Goal: Task Accomplishment & Management: Use online tool/utility

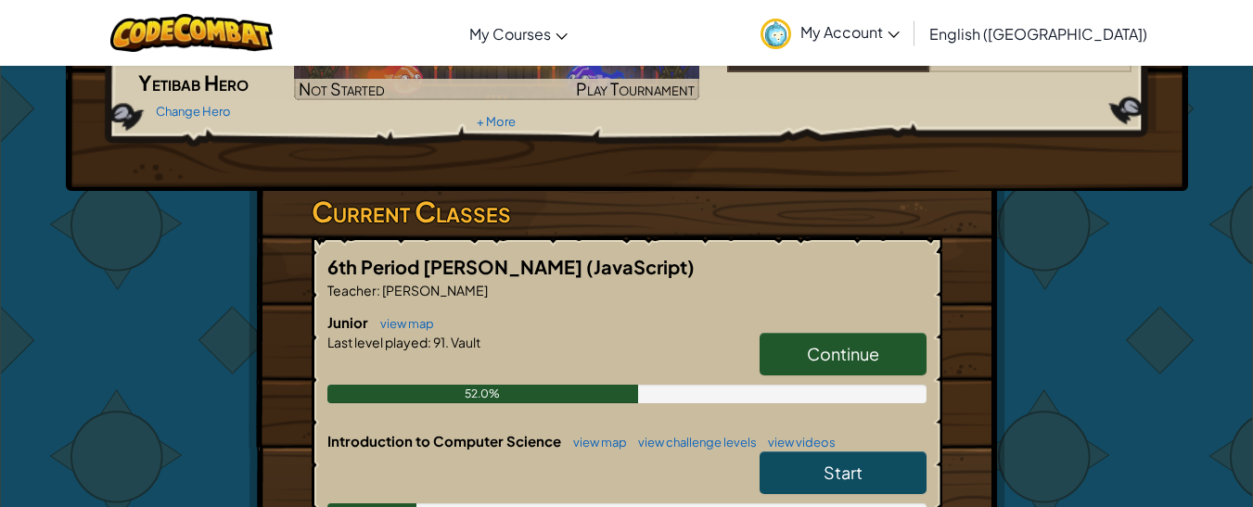
scroll to position [192, 0]
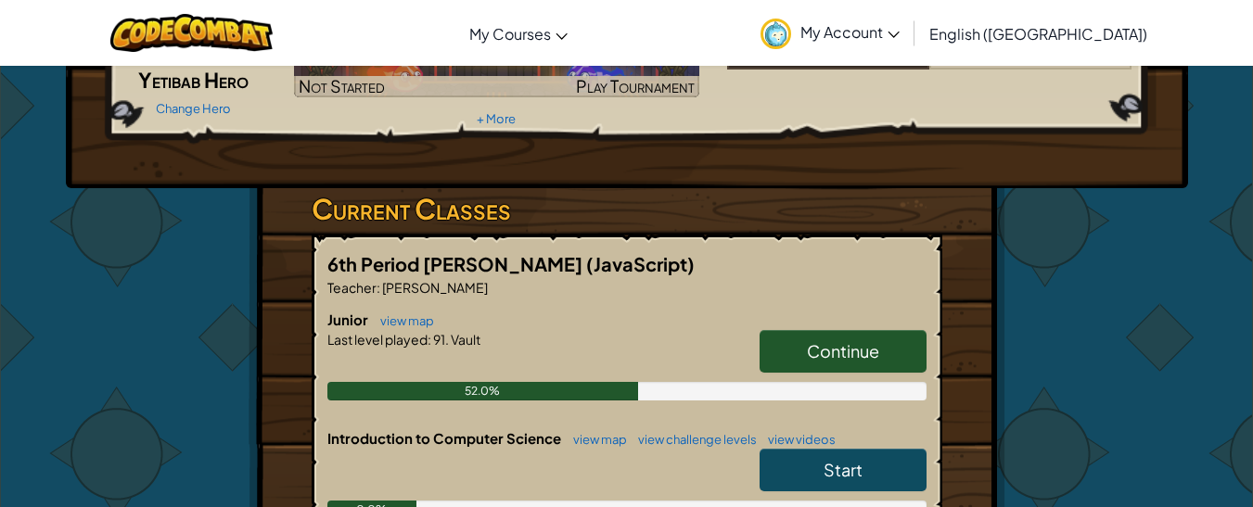
click at [794, 337] on link "Continue" at bounding box center [843, 351] width 167 height 43
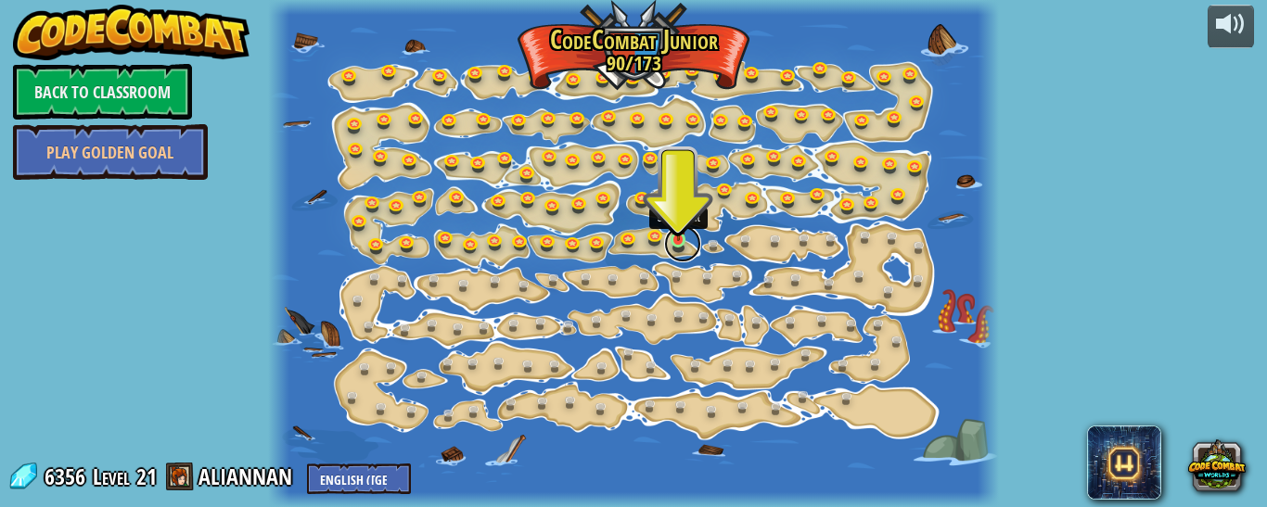
click at [673, 246] on link at bounding box center [682, 243] width 37 height 37
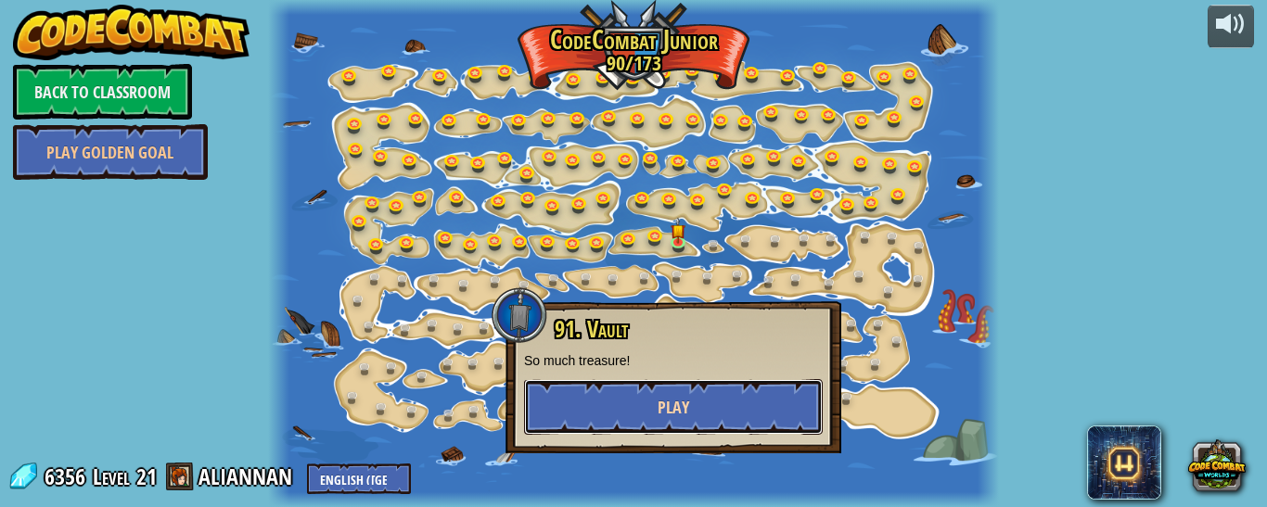
click at [709, 398] on button "Play" at bounding box center [673, 407] width 299 height 56
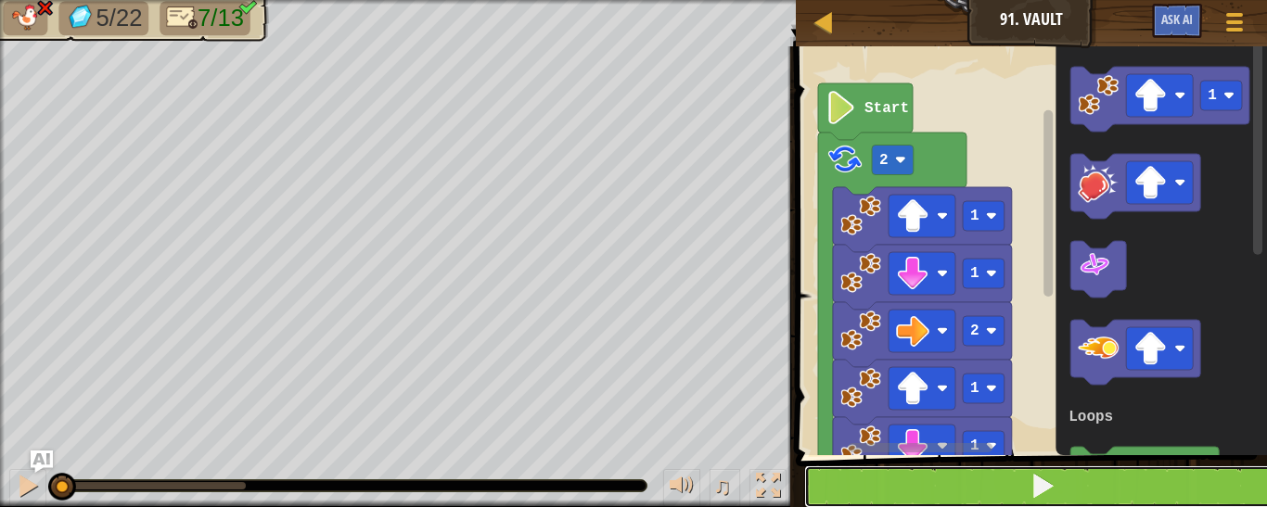
click at [1017, 491] on button at bounding box center [1042, 487] width 477 height 43
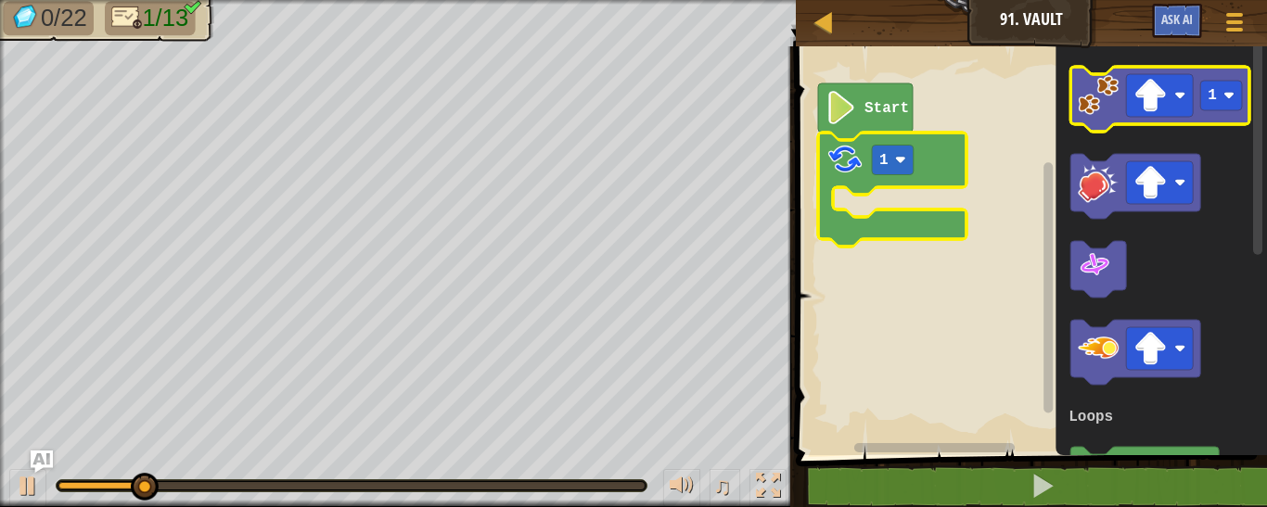
click at [1099, 79] on image "Blockly Workspace" at bounding box center [1098, 95] width 41 height 41
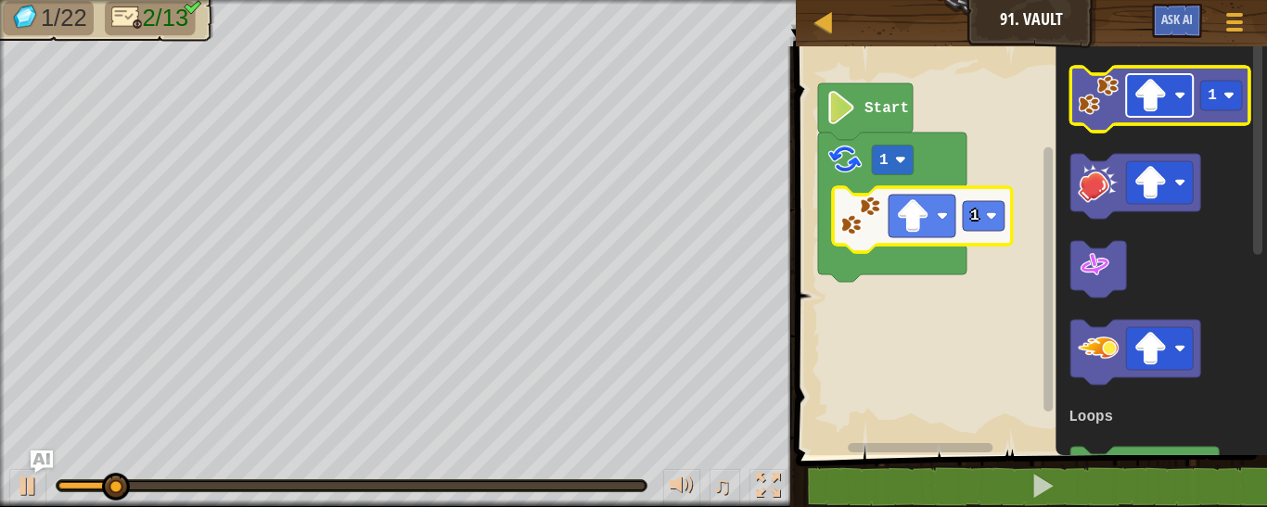
click at [1183, 83] on rect "Blockly Workspace" at bounding box center [1159, 95] width 67 height 43
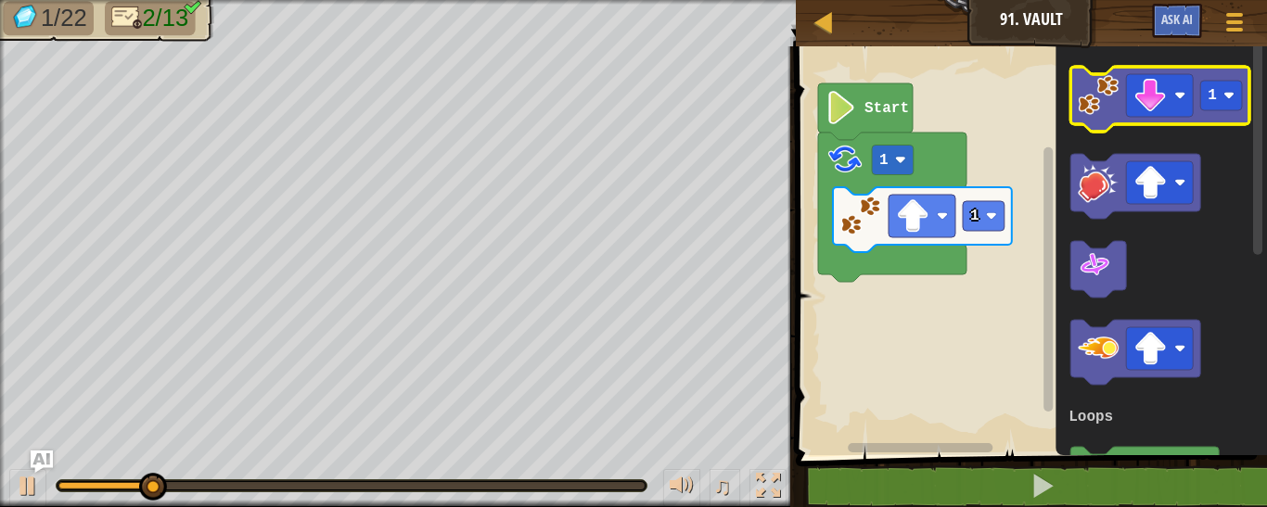
click at [1095, 111] on image "Blockly Workspace" at bounding box center [1098, 95] width 41 height 41
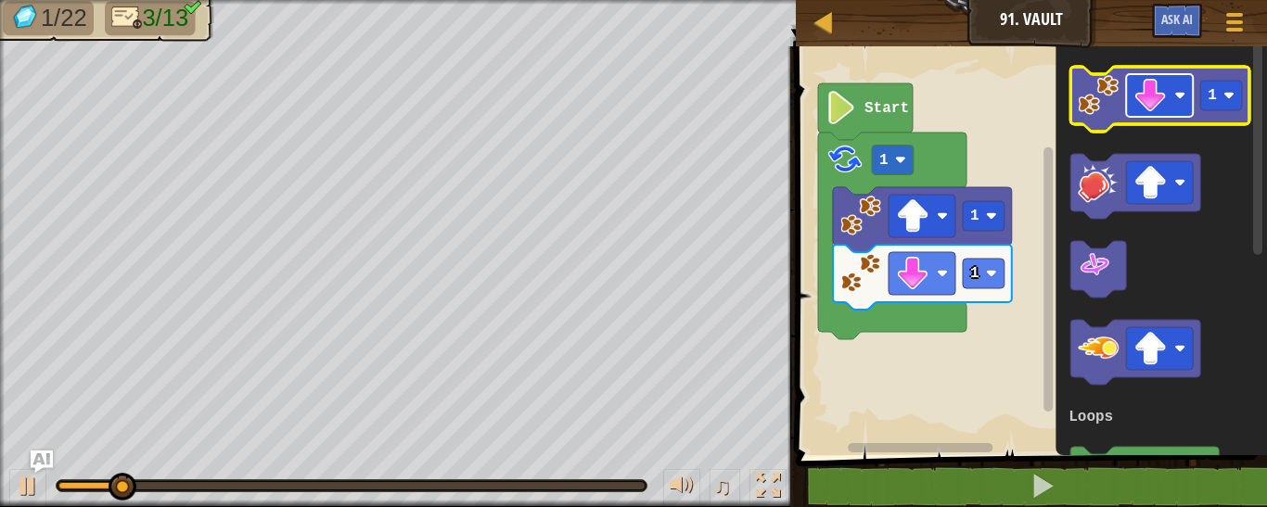
click at [1132, 102] on rect "Blockly Workspace" at bounding box center [1159, 95] width 67 height 43
click at [1090, 93] on image "Blockly Workspace" at bounding box center [1098, 95] width 41 height 41
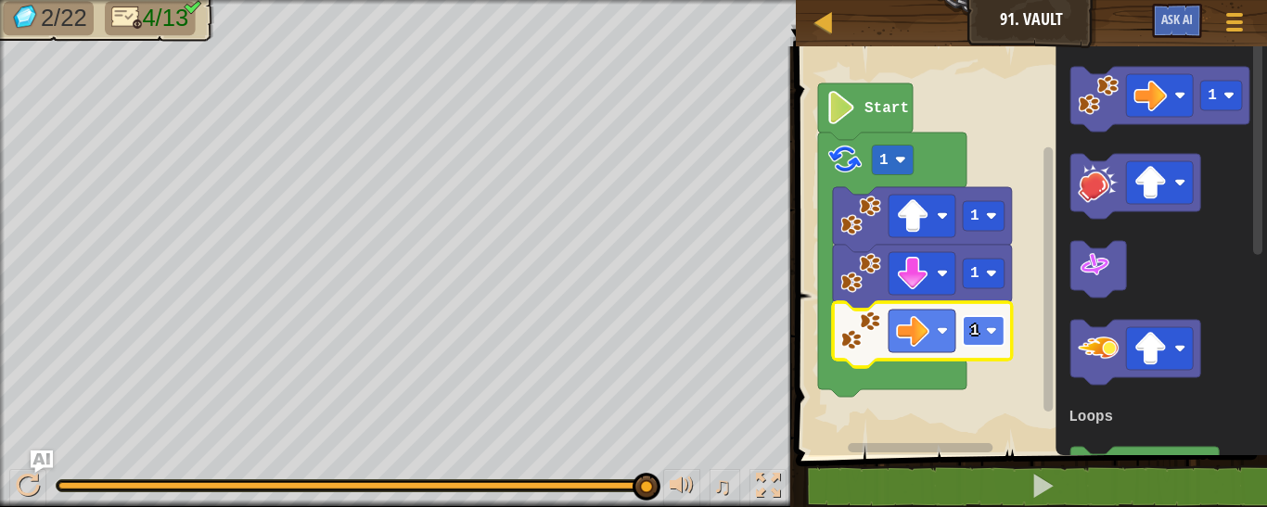
click at [986, 343] on rect "Blockly Workspace" at bounding box center [984, 331] width 42 height 30
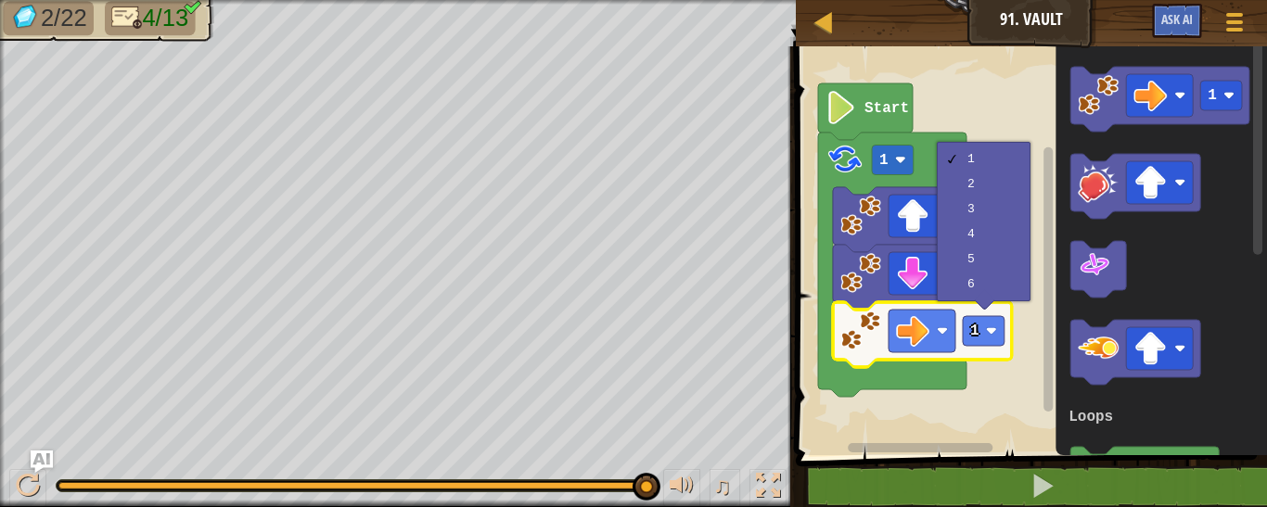
click at [1029, 175] on div "1 2 3 4 5 6" at bounding box center [984, 222] width 94 height 160
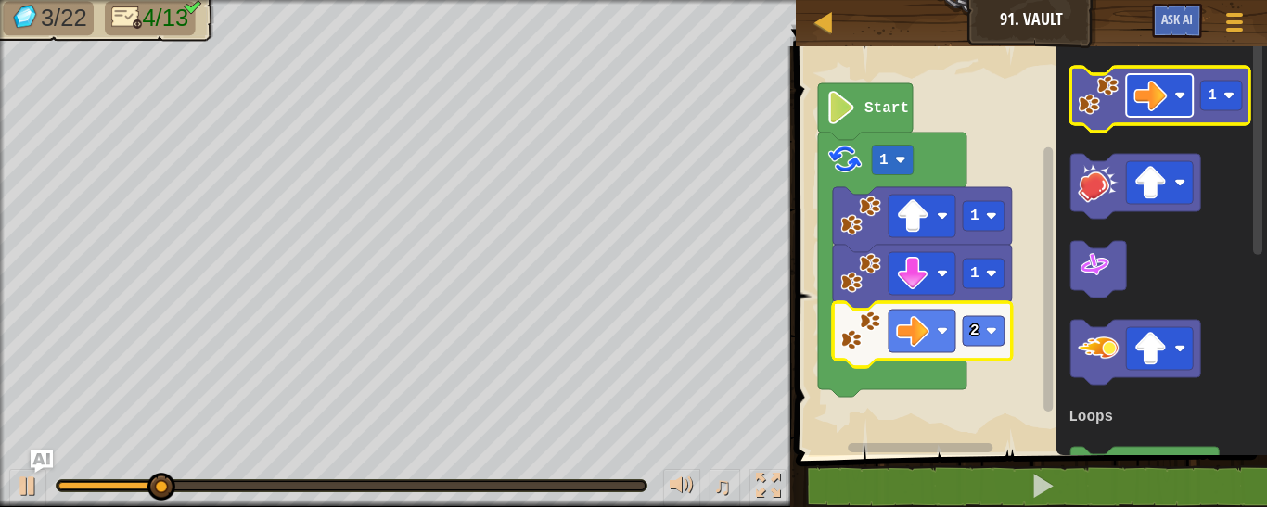
click at [1155, 96] on image "Blockly Workspace" at bounding box center [1149, 95] width 33 height 33
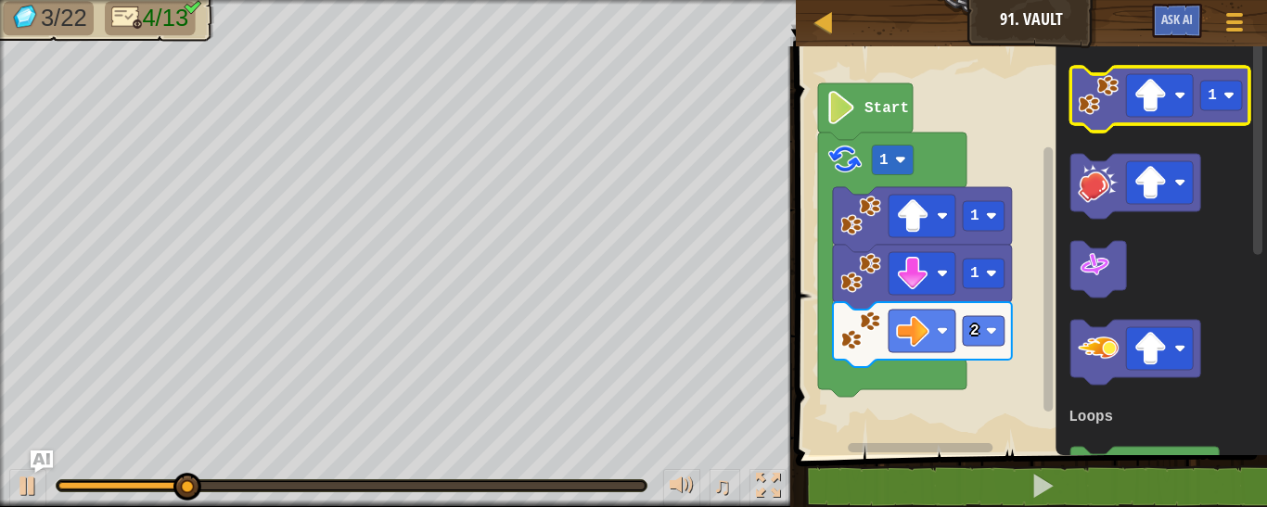
click at [1105, 112] on image "Blockly Workspace" at bounding box center [1098, 95] width 41 height 41
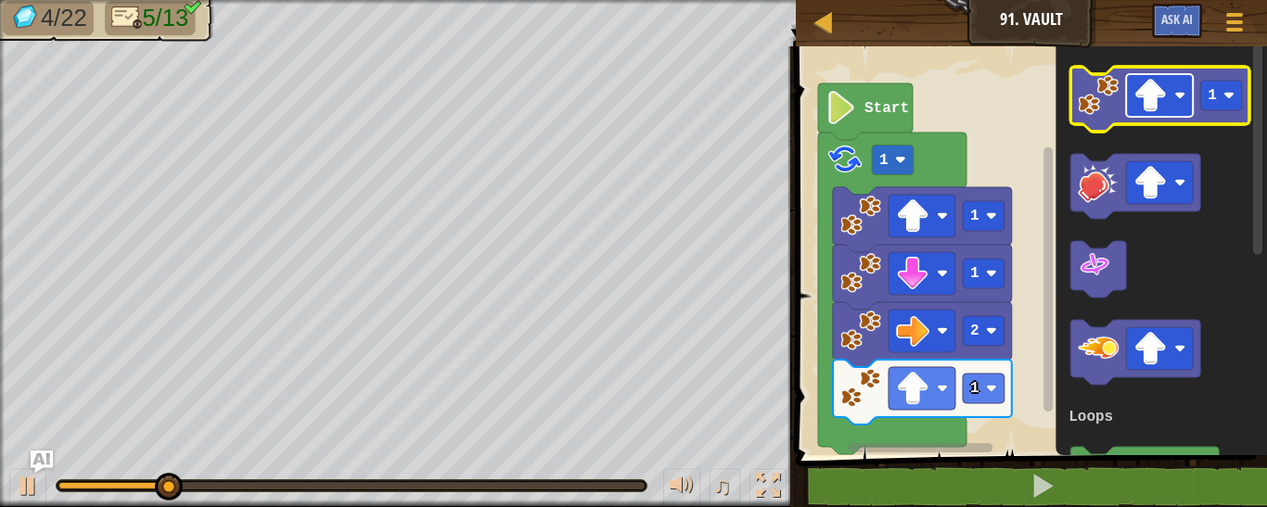
click at [1181, 79] on rect "Blockly Workspace" at bounding box center [1159, 95] width 67 height 43
click at [1106, 115] on image "Blockly Workspace" at bounding box center [1098, 95] width 41 height 41
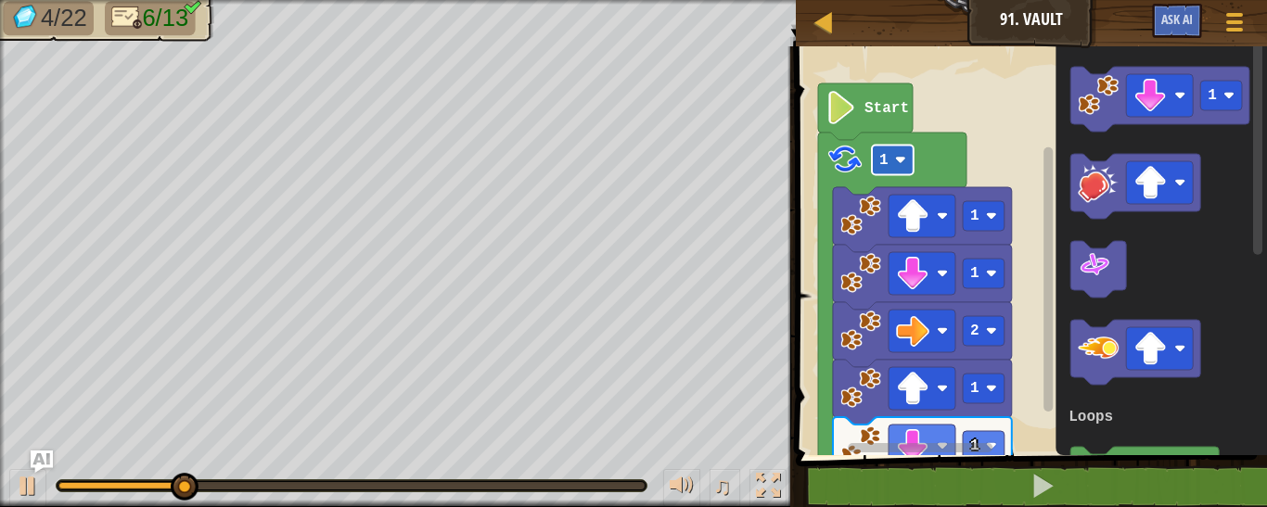
click at [893, 154] on rect "Blockly Workspace" at bounding box center [893, 161] width 42 height 30
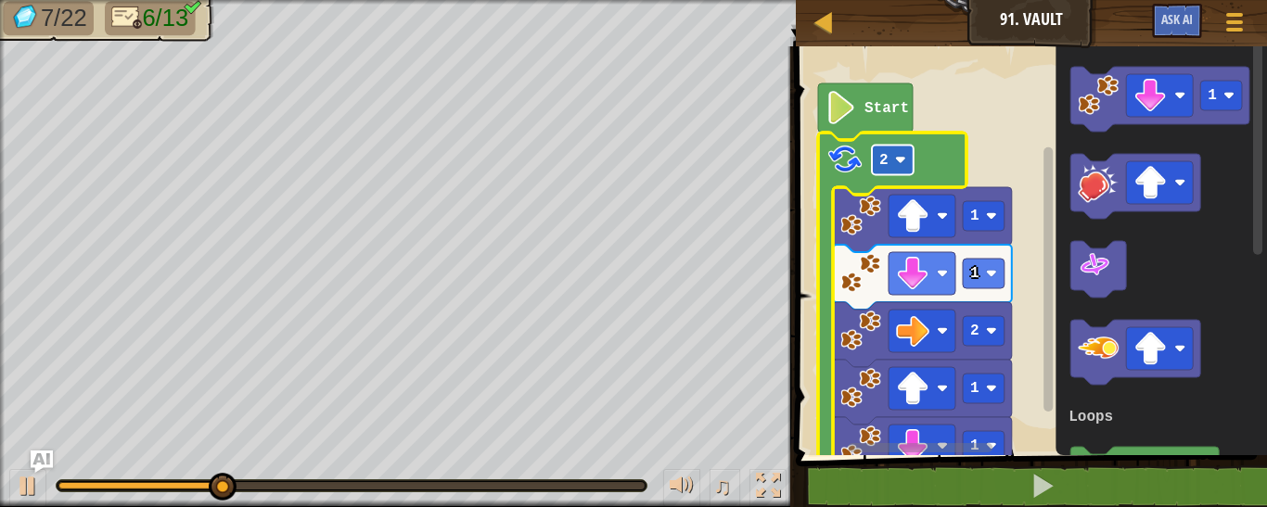
click at [899, 169] on rect "Blockly Workspace" at bounding box center [893, 161] width 42 height 30
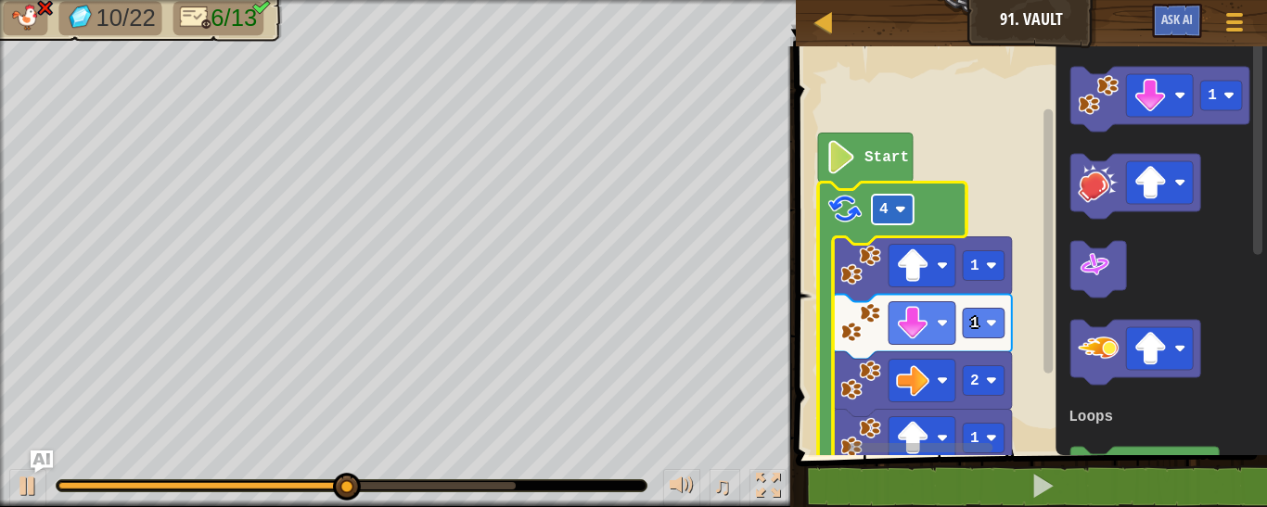
click at [894, 224] on rect "Blockly Workspace" at bounding box center [893, 210] width 42 height 30
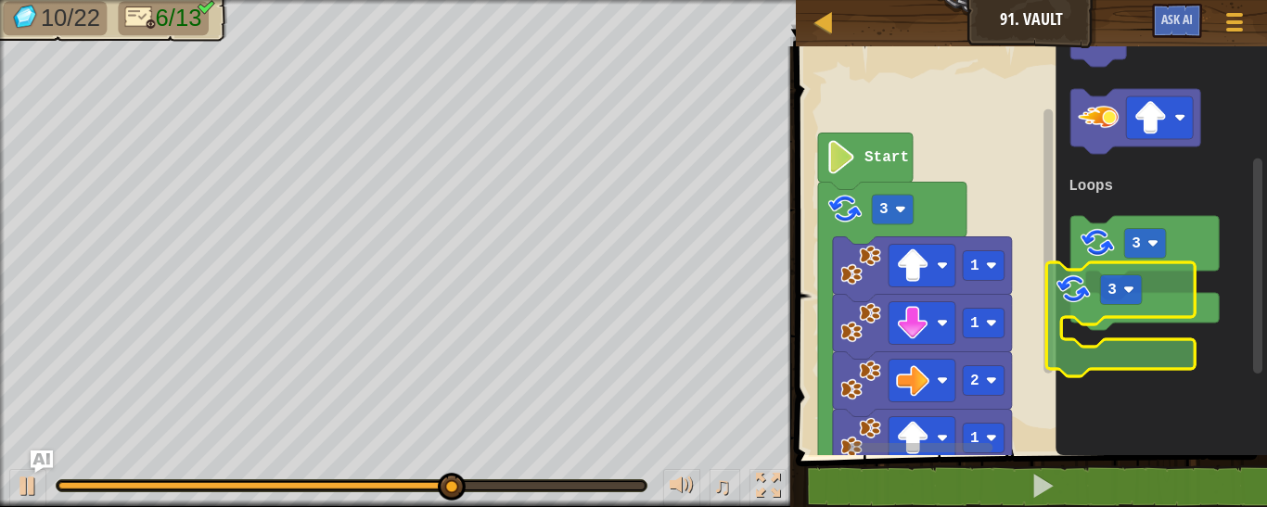
click at [1153, 362] on icon "1 3 Loops" at bounding box center [1160, 246] width 211 height 418
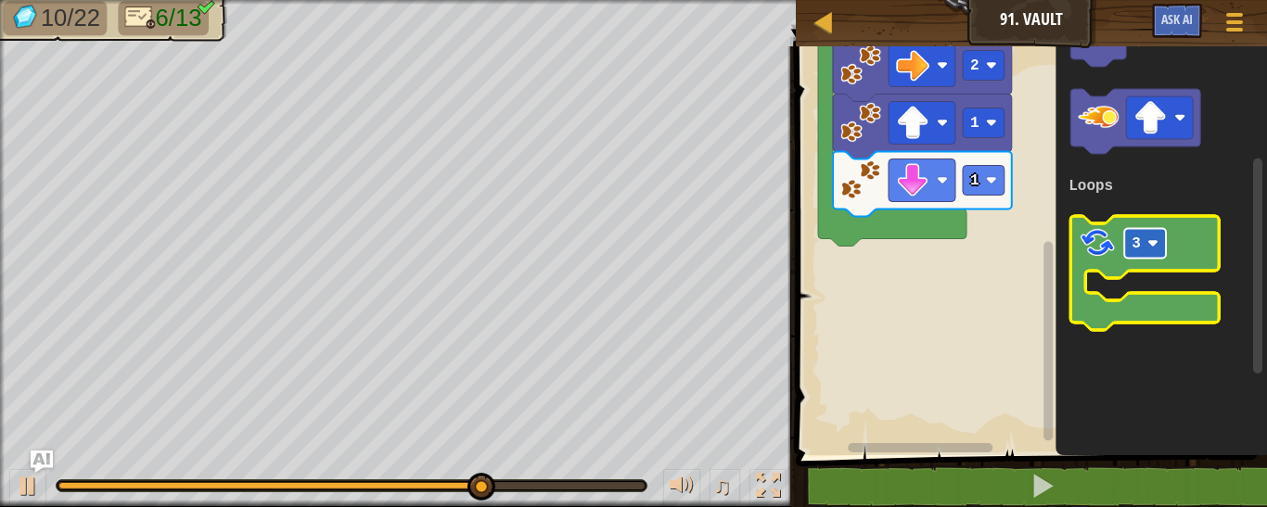
click at [1126, 238] on rect "Blockly Workspace" at bounding box center [1145, 244] width 42 height 30
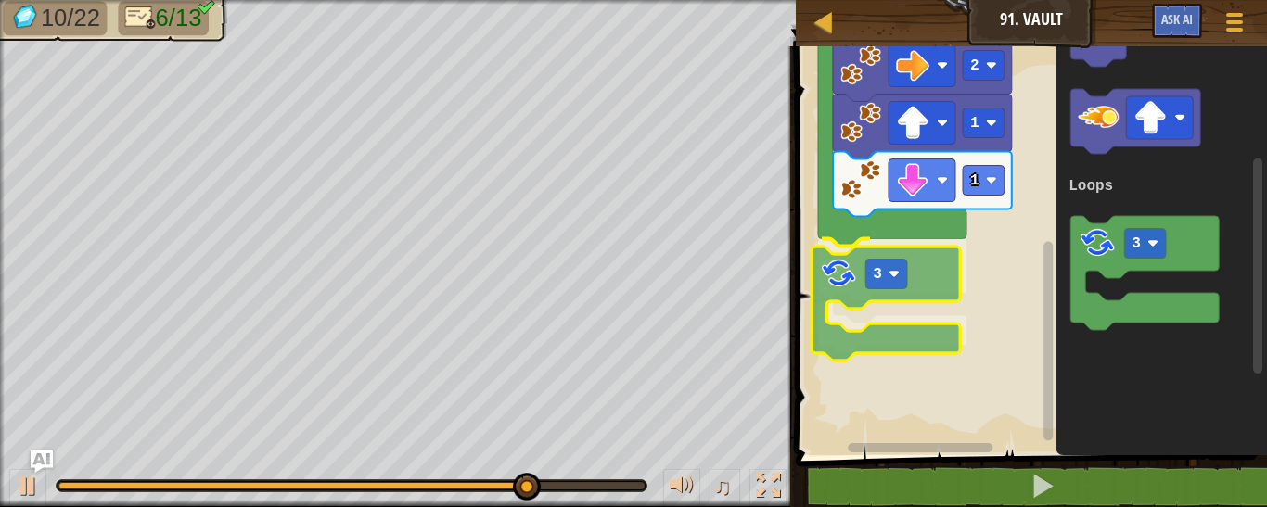
click at [820, 303] on div "Loops Start 3 1 1 2 1 1 3 1 3 Loops 3" at bounding box center [1028, 246] width 477 height 418
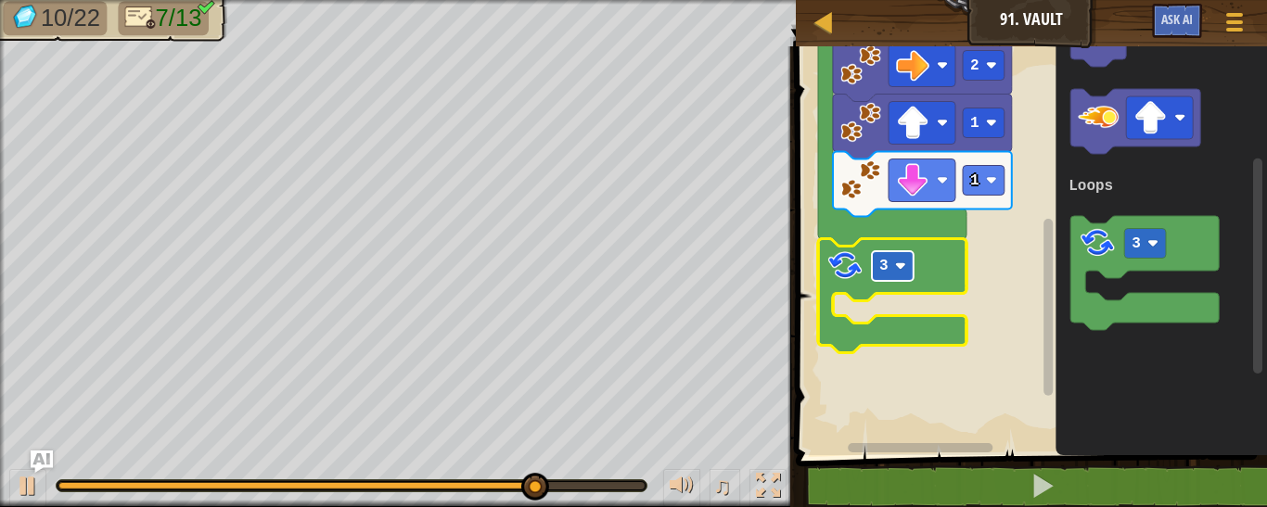
click at [896, 274] on rect "Blockly Workspace" at bounding box center [893, 266] width 42 height 30
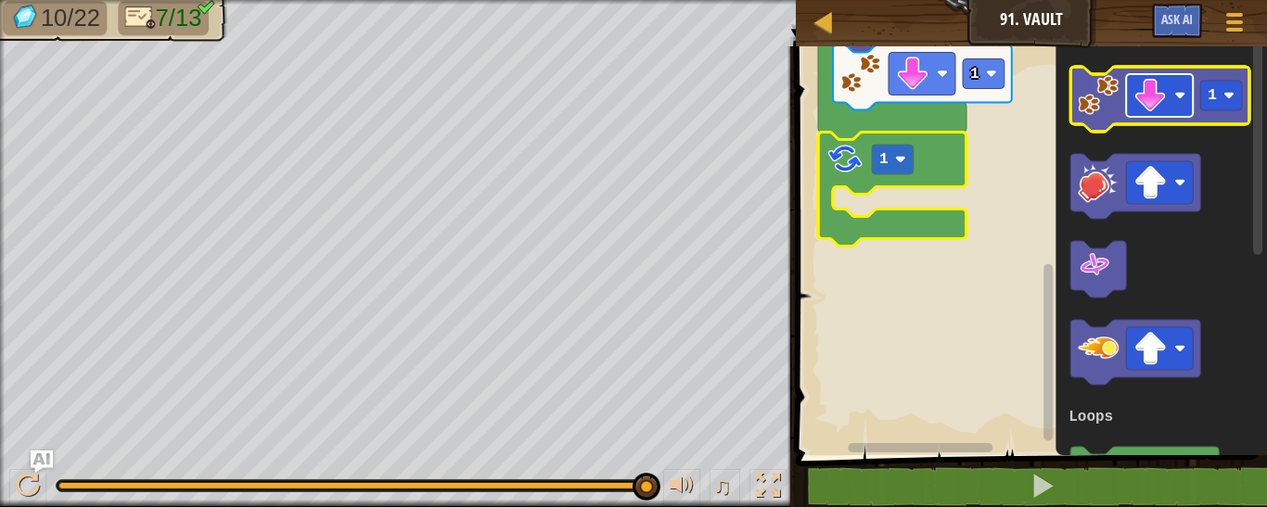
click at [1160, 78] on rect "Blockly Workspace" at bounding box center [1159, 95] width 67 height 43
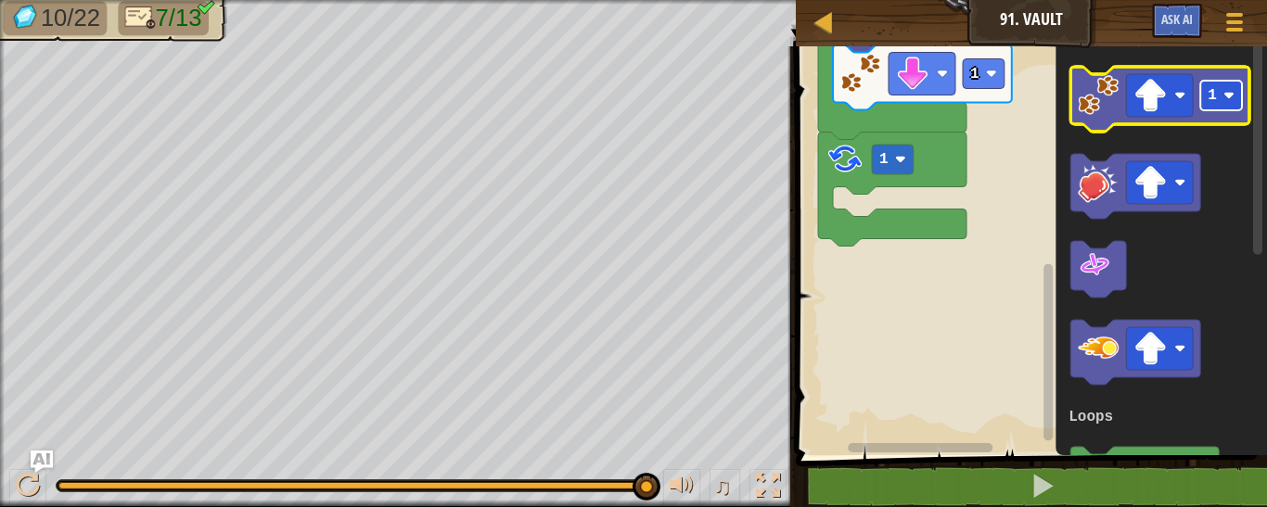
click at [1220, 100] on rect "Blockly Workspace" at bounding box center [1221, 96] width 42 height 30
click at [1083, 94] on image "Blockly Workspace" at bounding box center [1098, 95] width 41 height 41
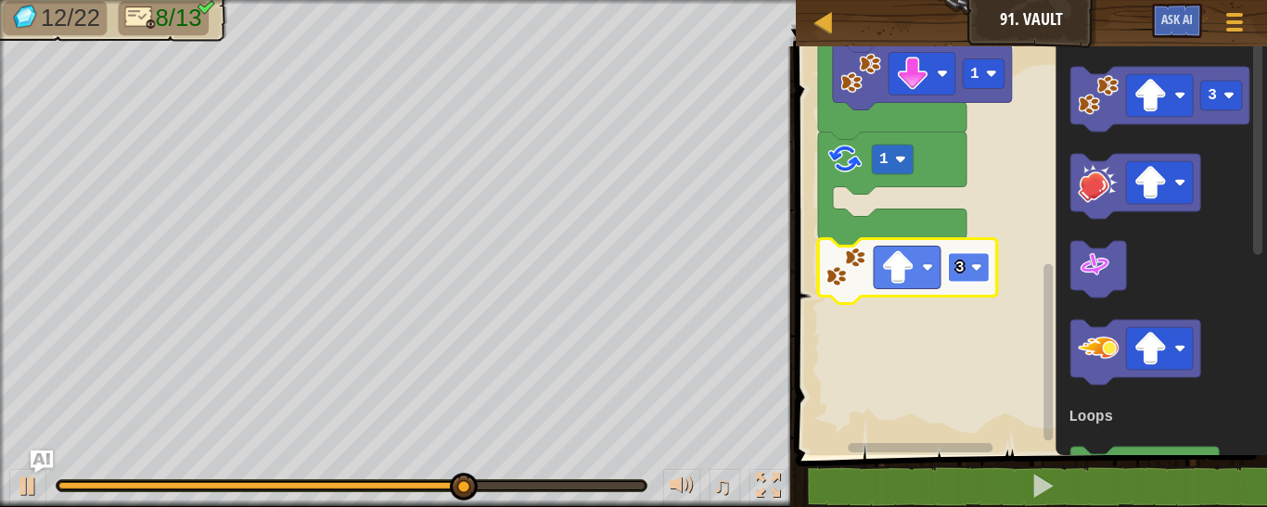
click at [959, 260] on text "3" at bounding box center [959, 268] width 9 height 17
click at [966, 258] on rect "Blockly Workspace" at bounding box center [969, 268] width 42 height 30
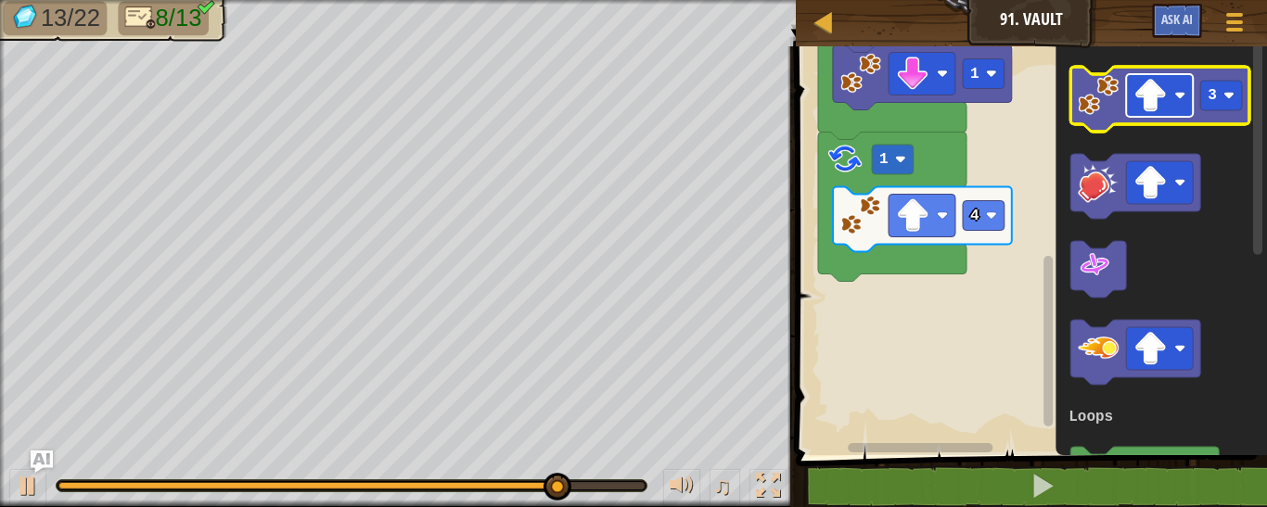
click at [1132, 111] on rect "Blockly Workspace" at bounding box center [1159, 95] width 67 height 43
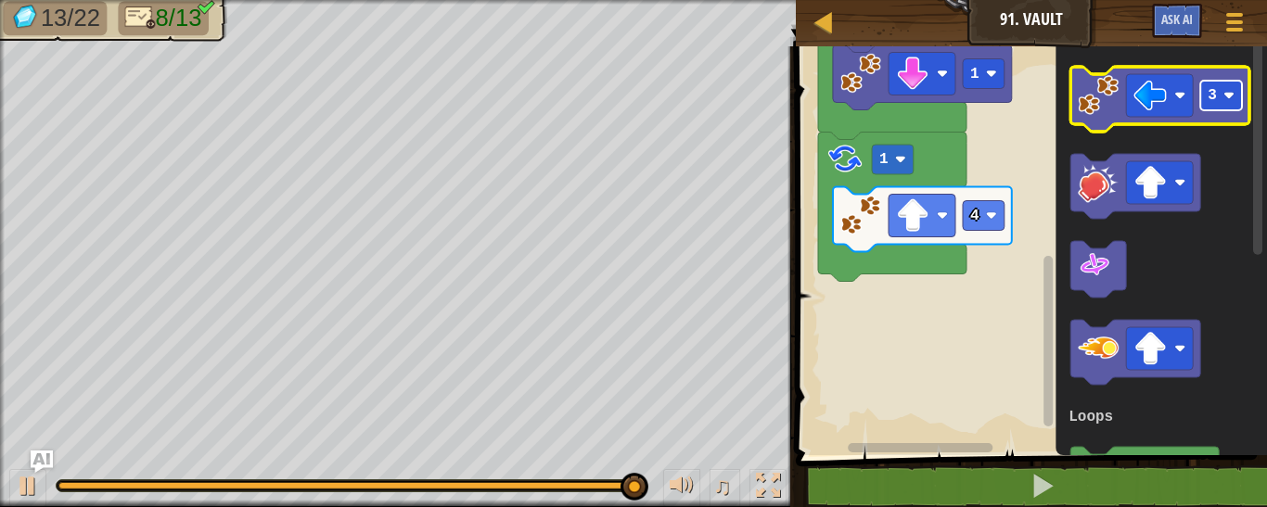
click at [1222, 96] on rect "Blockly Workspace" at bounding box center [1221, 96] width 42 height 30
click at [1095, 119] on icon "Blockly Workspace" at bounding box center [1159, 99] width 179 height 65
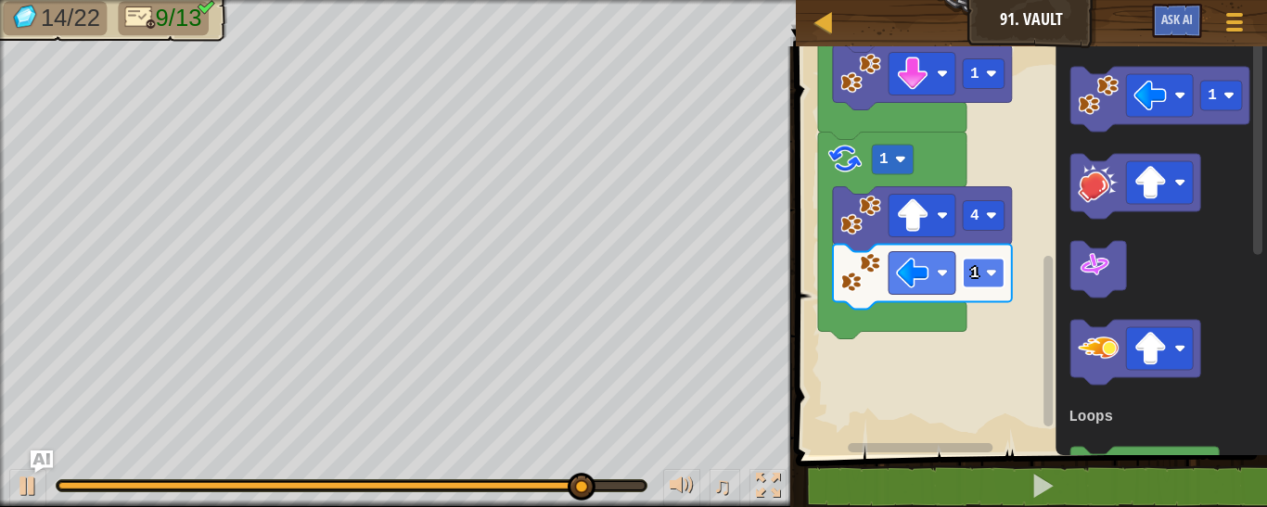
click at [982, 280] on rect "Blockly Workspace" at bounding box center [984, 274] width 42 height 30
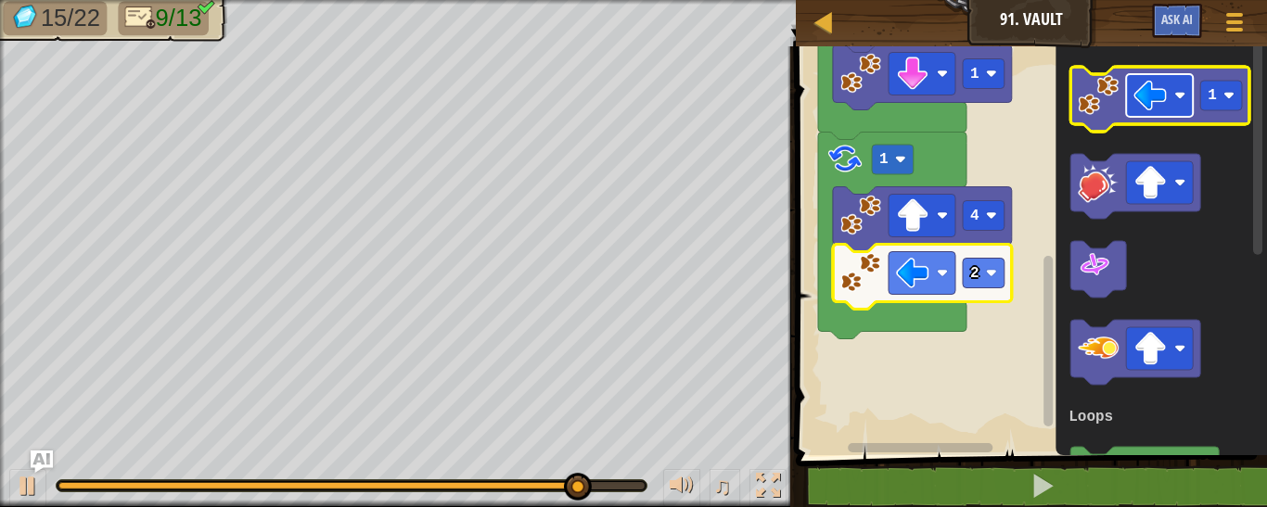
click at [1164, 106] on image "Blockly Workspace" at bounding box center [1149, 95] width 33 height 33
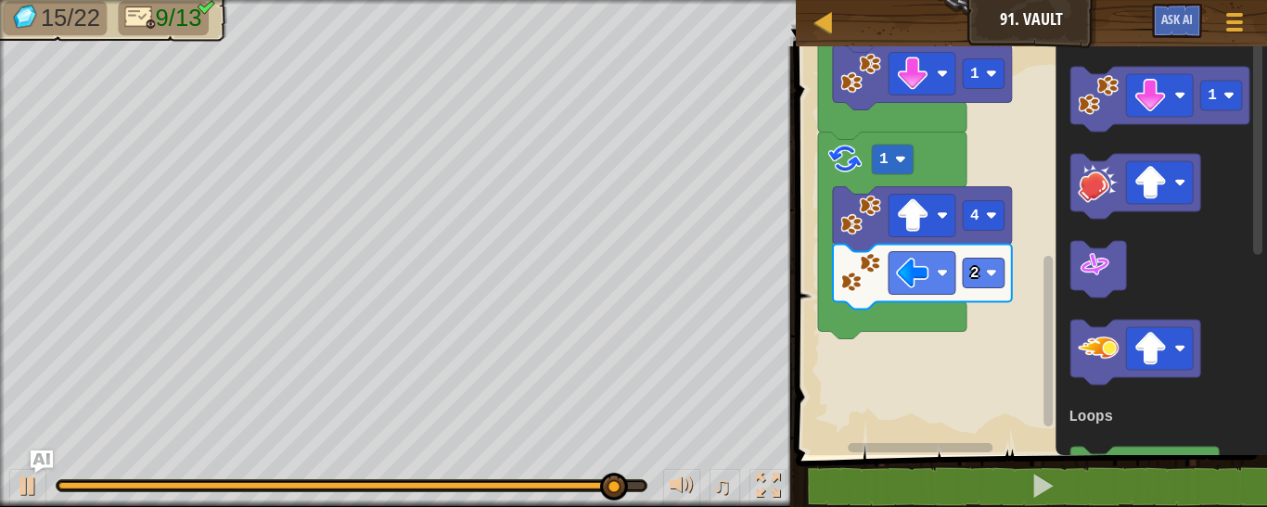
click at [1069, 96] on icon "Blockly Workspace" at bounding box center [1160, 246] width 211 height 418
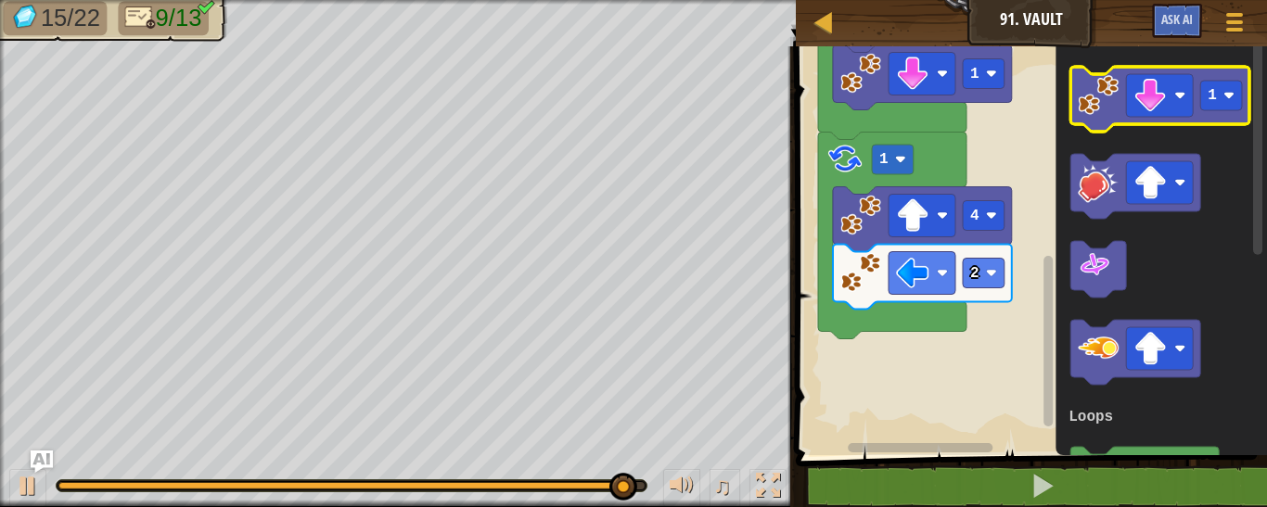
click at [1077, 96] on icon "Blockly Workspace" at bounding box center [1159, 99] width 179 height 65
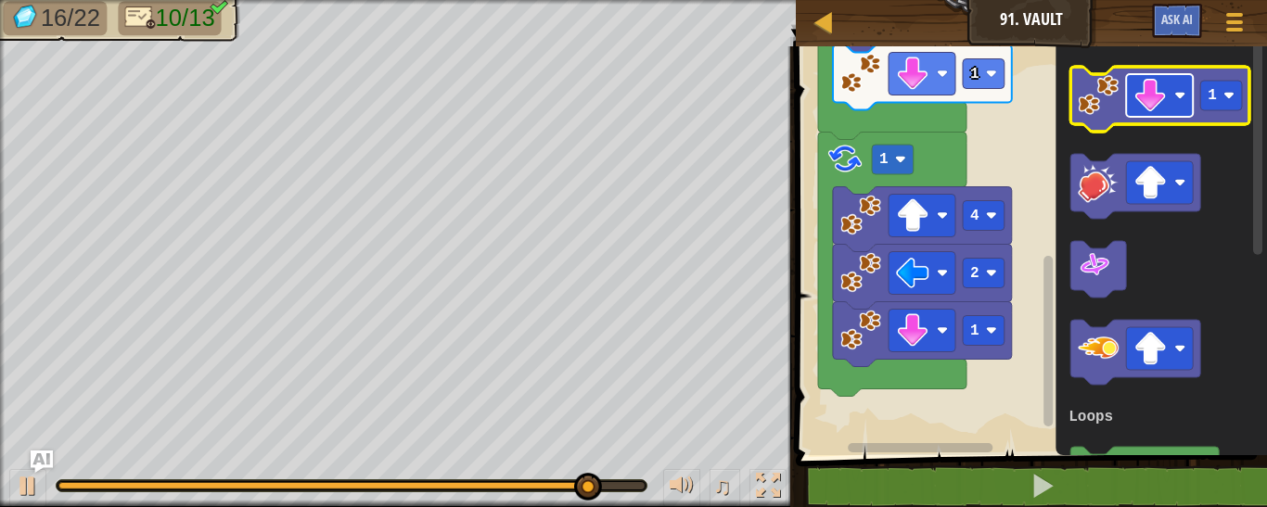
click at [1151, 105] on image "Blockly Workspace" at bounding box center [1149, 95] width 33 height 33
click at [1092, 109] on image "Blockly Workspace" at bounding box center [1098, 95] width 41 height 41
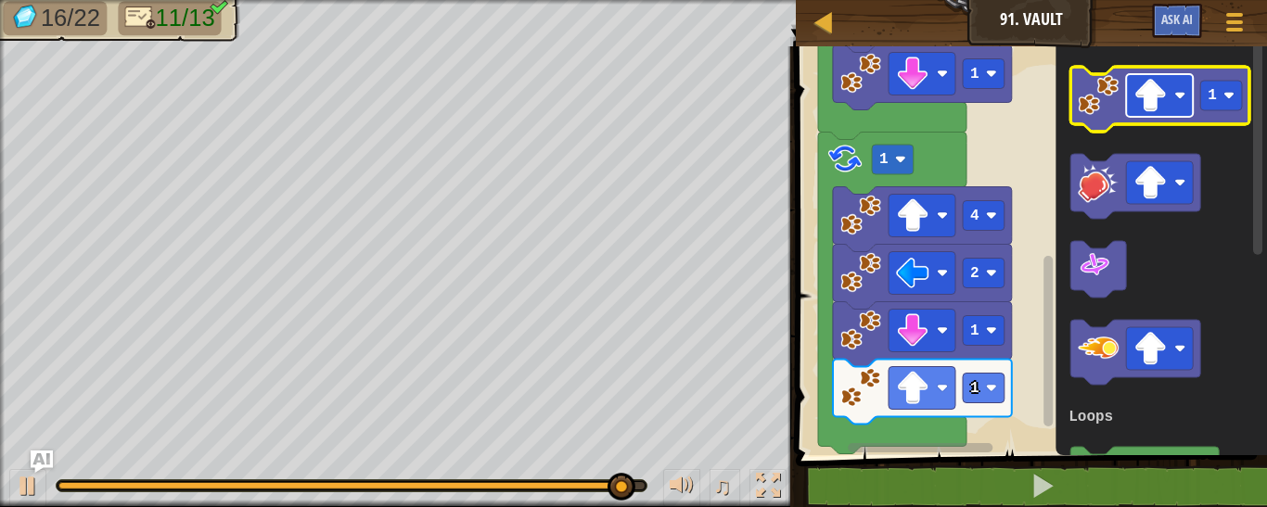
click at [1158, 96] on image "Blockly Workspace" at bounding box center [1149, 95] width 33 height 33
click at [1102, 94] on image "Blockly Workspace" at bounding box center [1098, 95] width 41 height 41
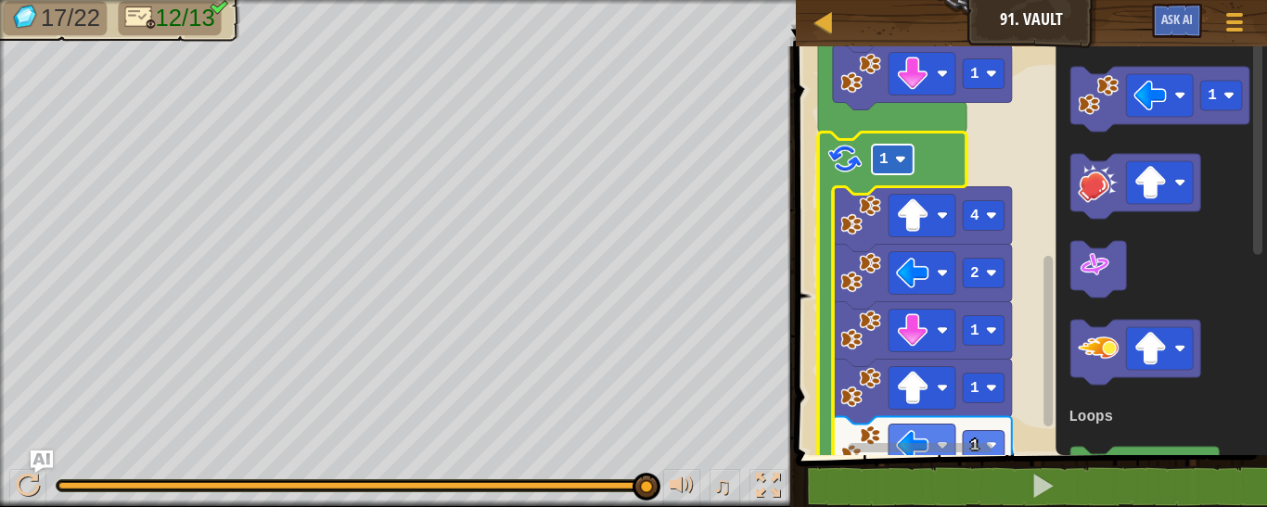
click at [880, 149] on rect "Blockly Workspace" at bounding box center [893, 160] width 42 height 30
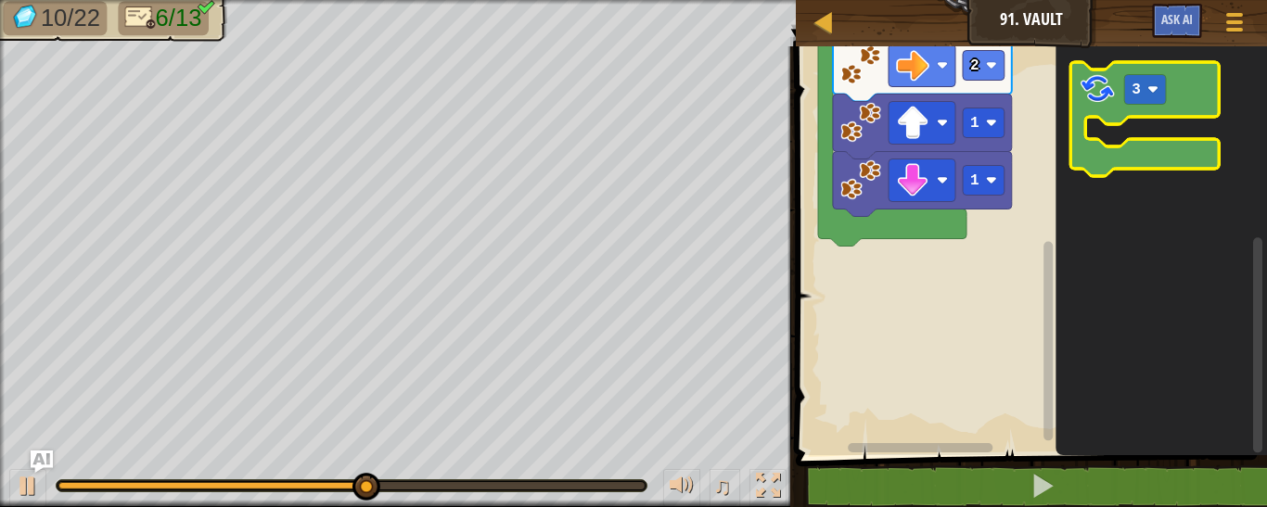
click at [1126, 152] on icon "Blockly Workspace" at bounding box center [1144, 119] width 148 height 114
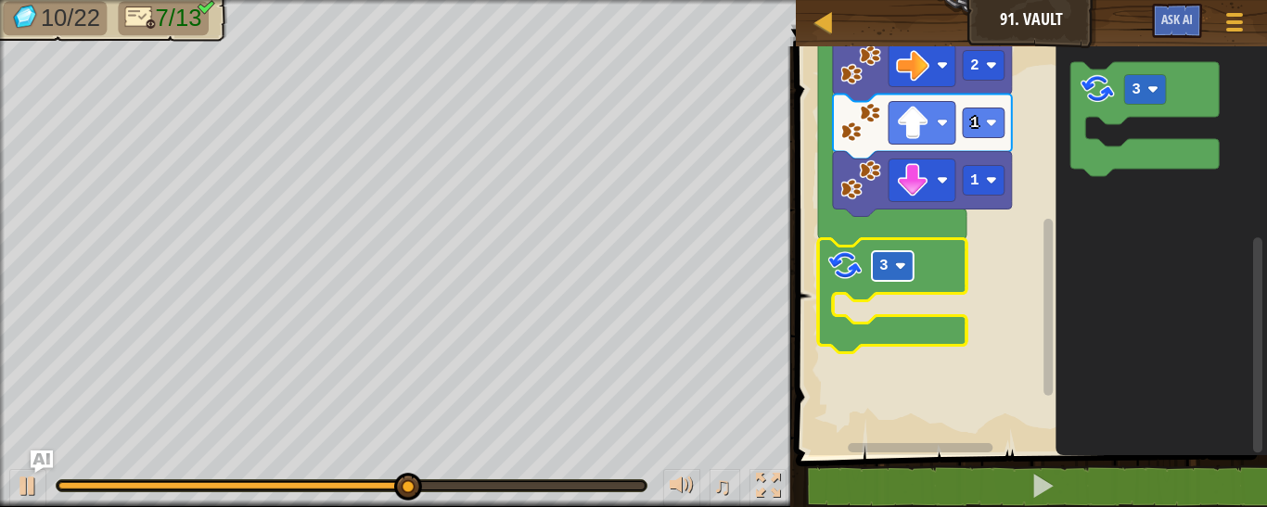
click at [907, 264] on rect "Blockly Workspace" at bounding box center [893, 266] width 42 height 30
